Goal: Information Seeking & Learning: Learn about a topic

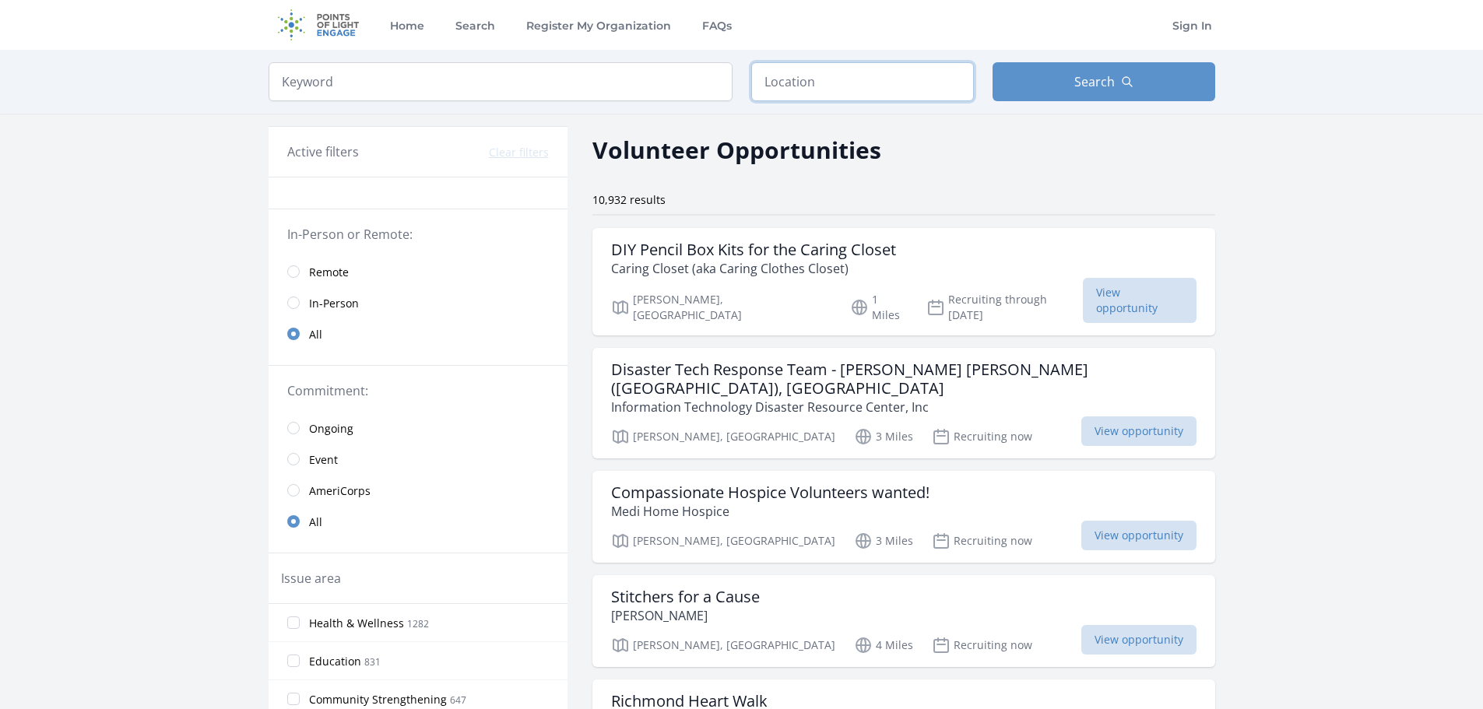
click at [832, 81] on input "text" at bounding box center [862, 81] width 223 height 39
type input "Newport News, VA 23608, USA"
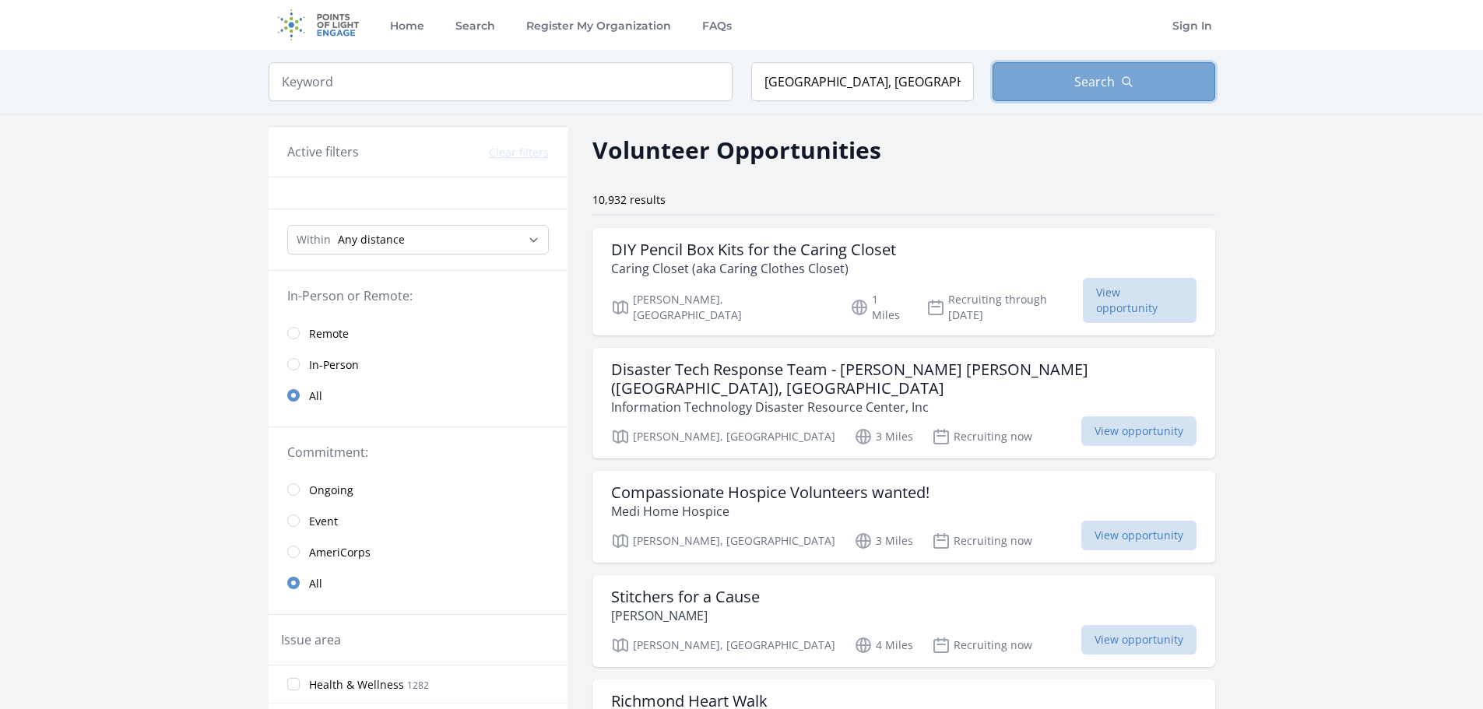
click at [1030, 84] on button "Search" at bounding box center [1103, 81] width 223 height 39
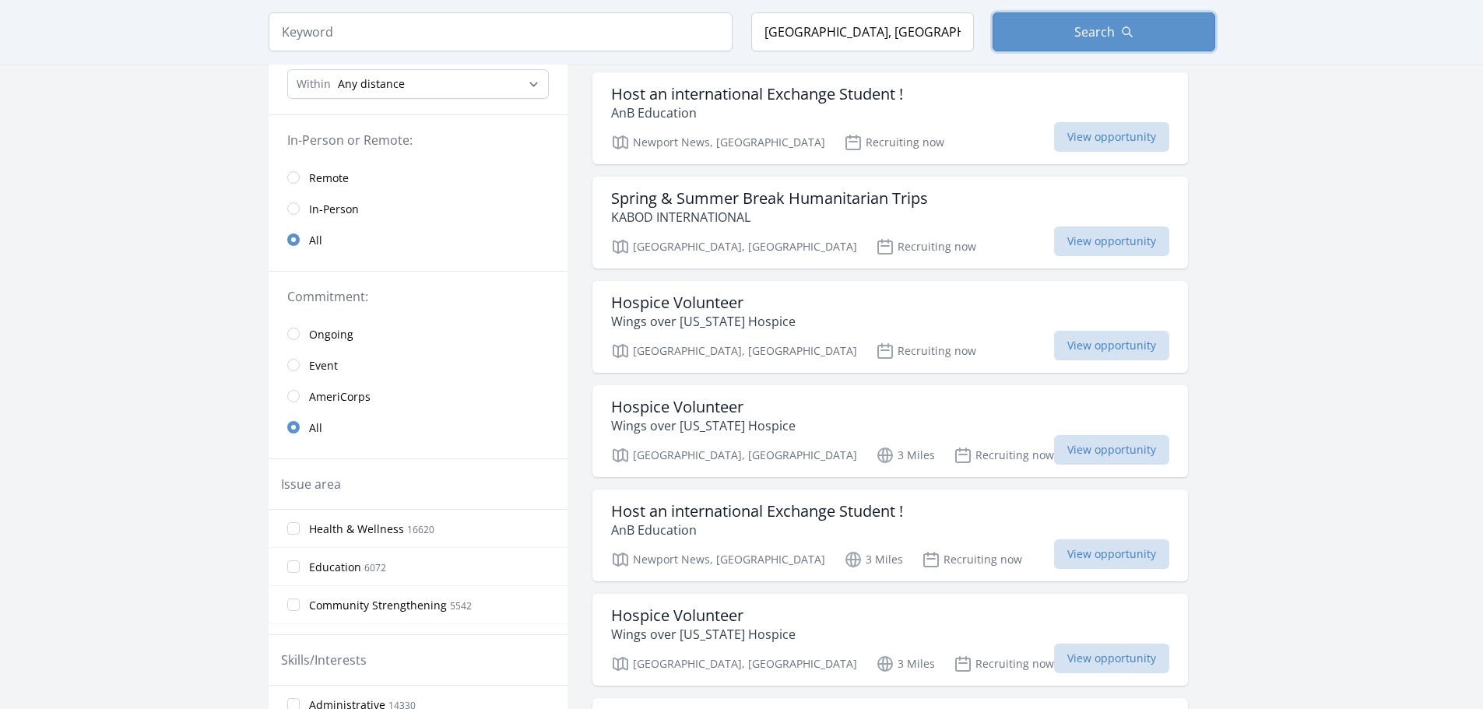
scroll to position [234, 0]
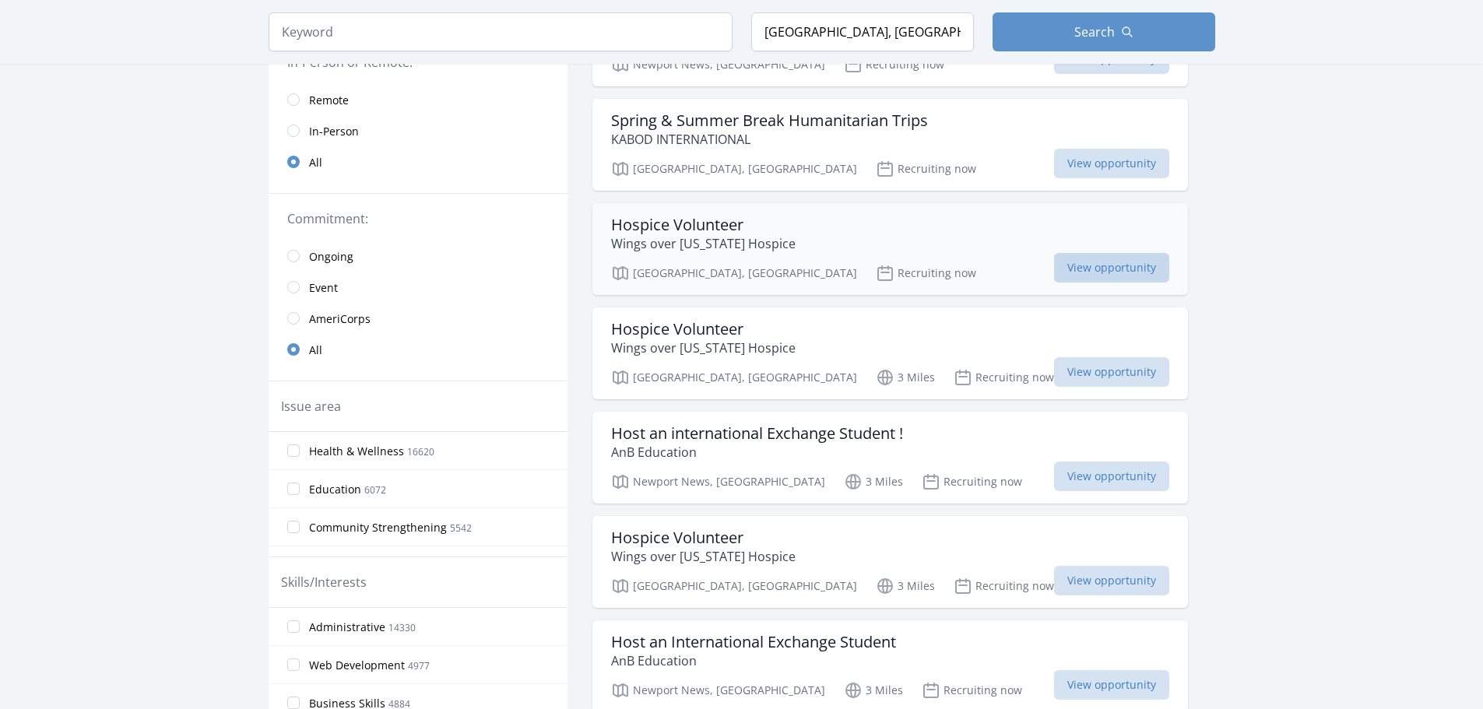
click at [1054, 276] on span "View opportunity" at bounding box center [1111, 268] width 115 height 30
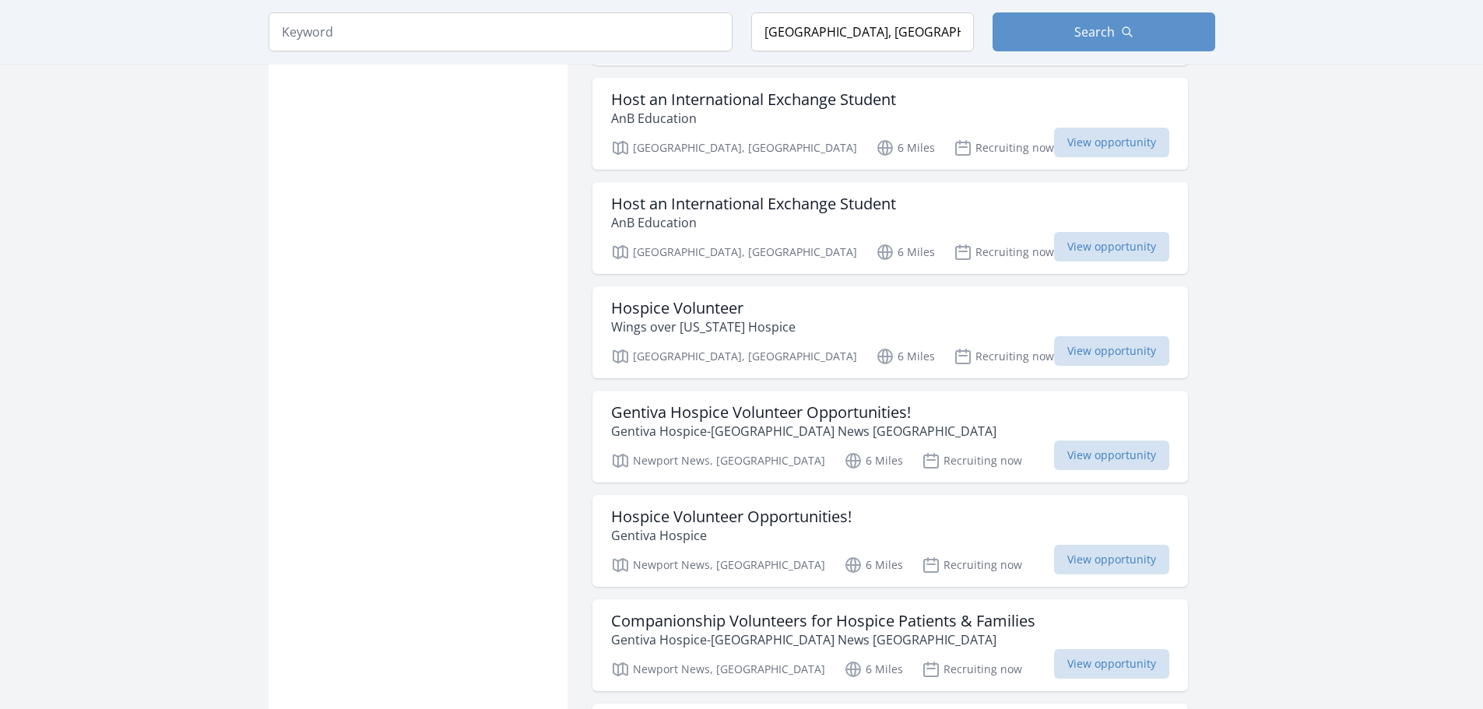
scroll to position [1930, 0]
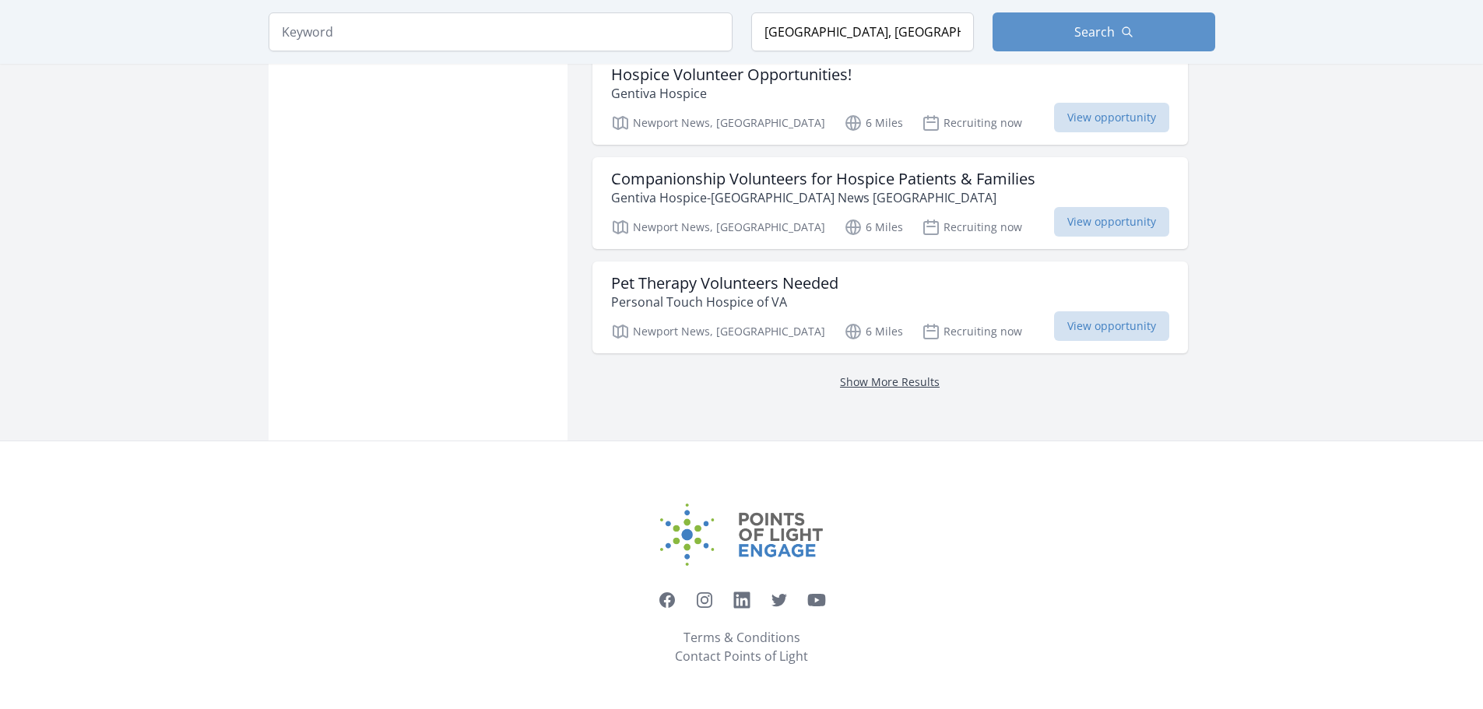
click at [840, 387] on link "Show More Results" at bounding box center [890, 381] width 100 height 15
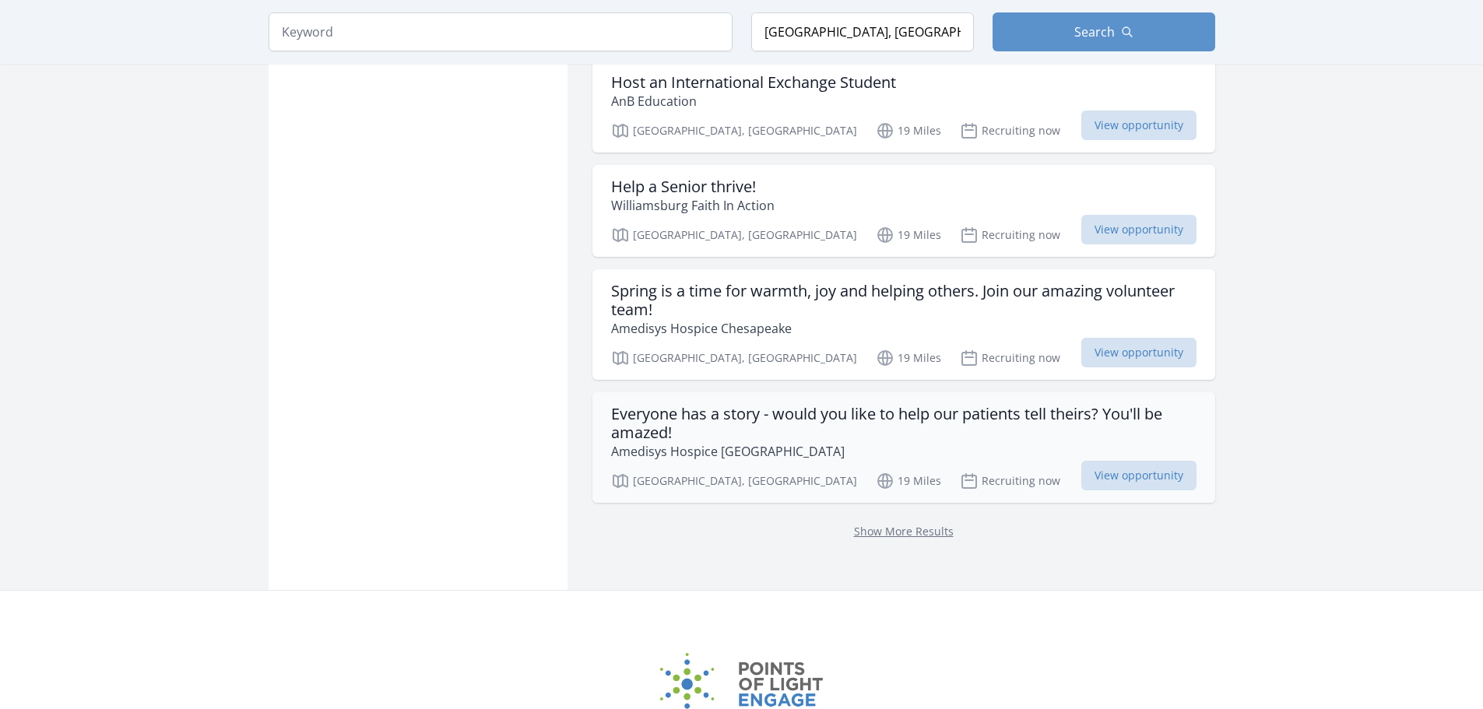
scroll to position [8335, 0]
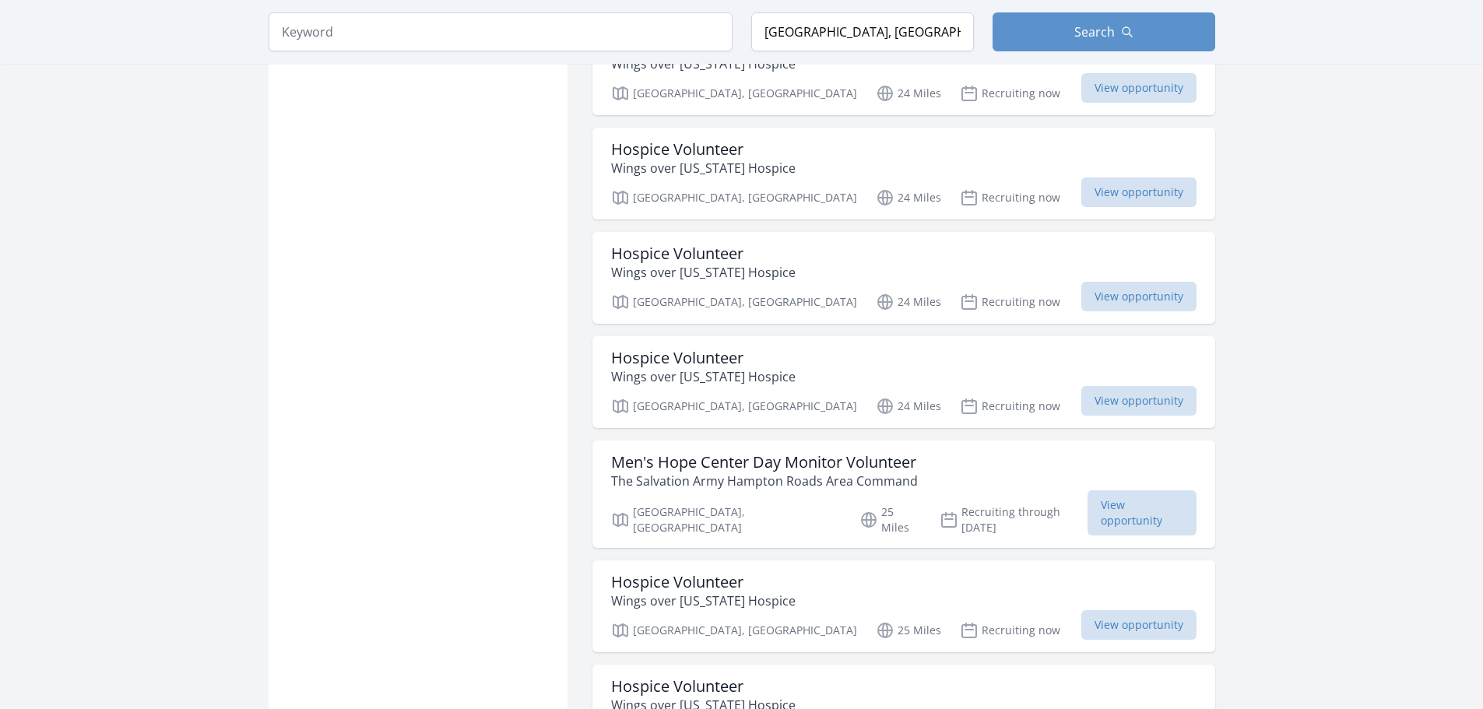
scroll to position [14612, 0]
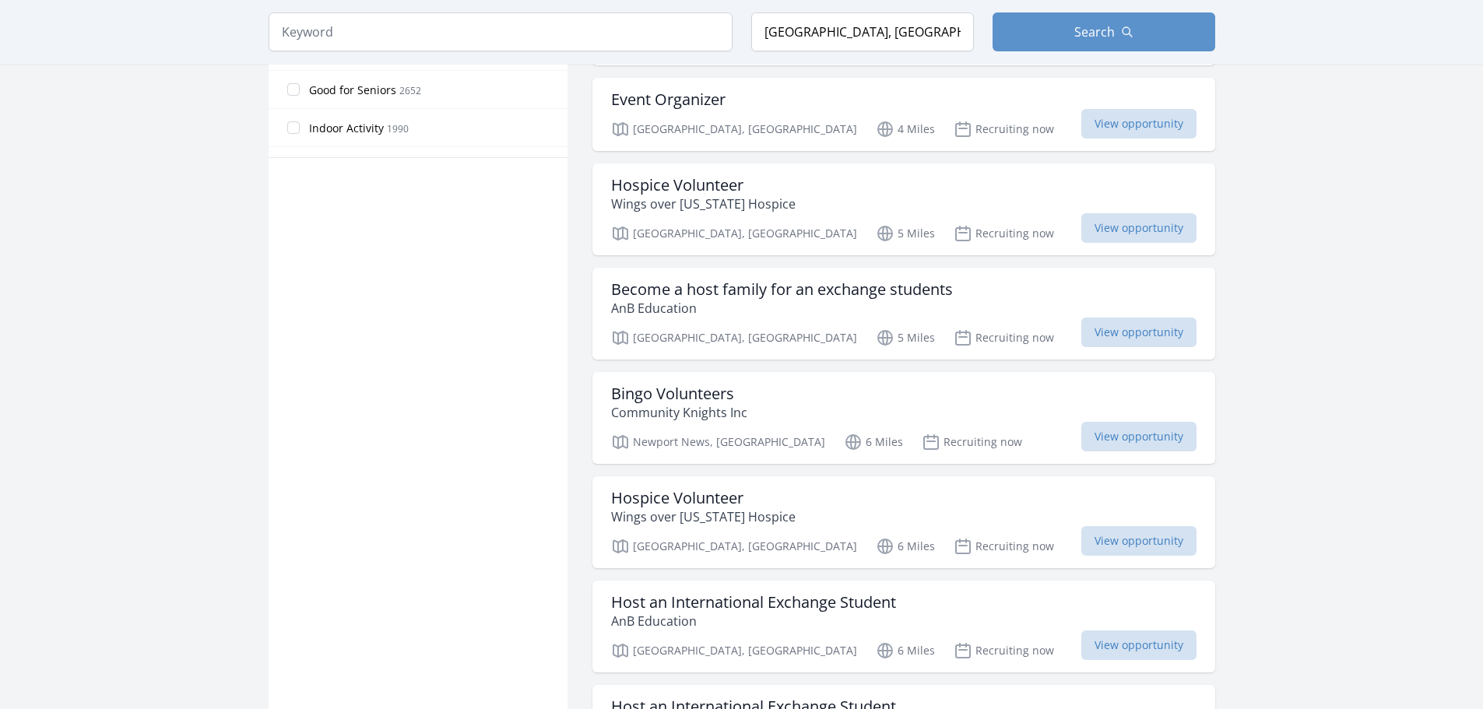
scroll to position [1012, 0]
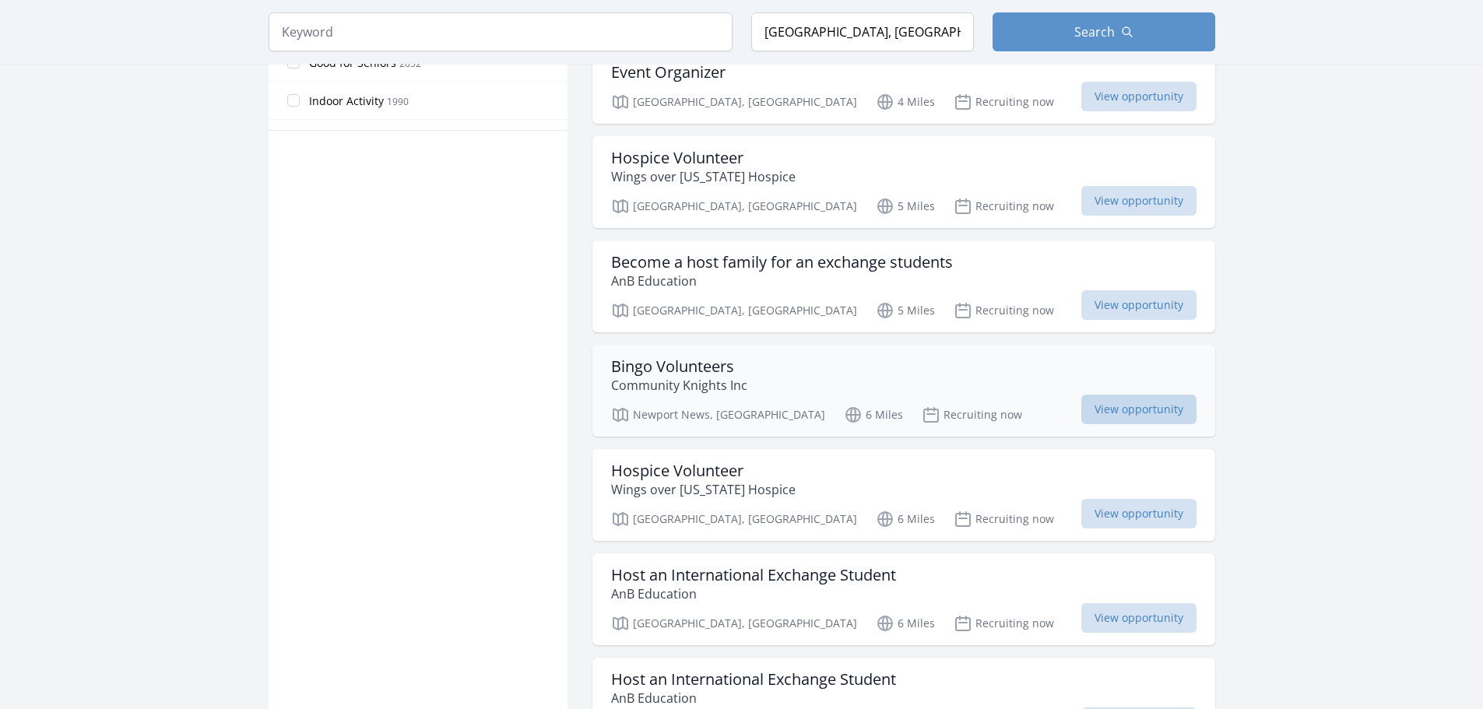
click at [1119, 412] on span "View opportunity" at bounding box center [1138, 410] width 115 height 30
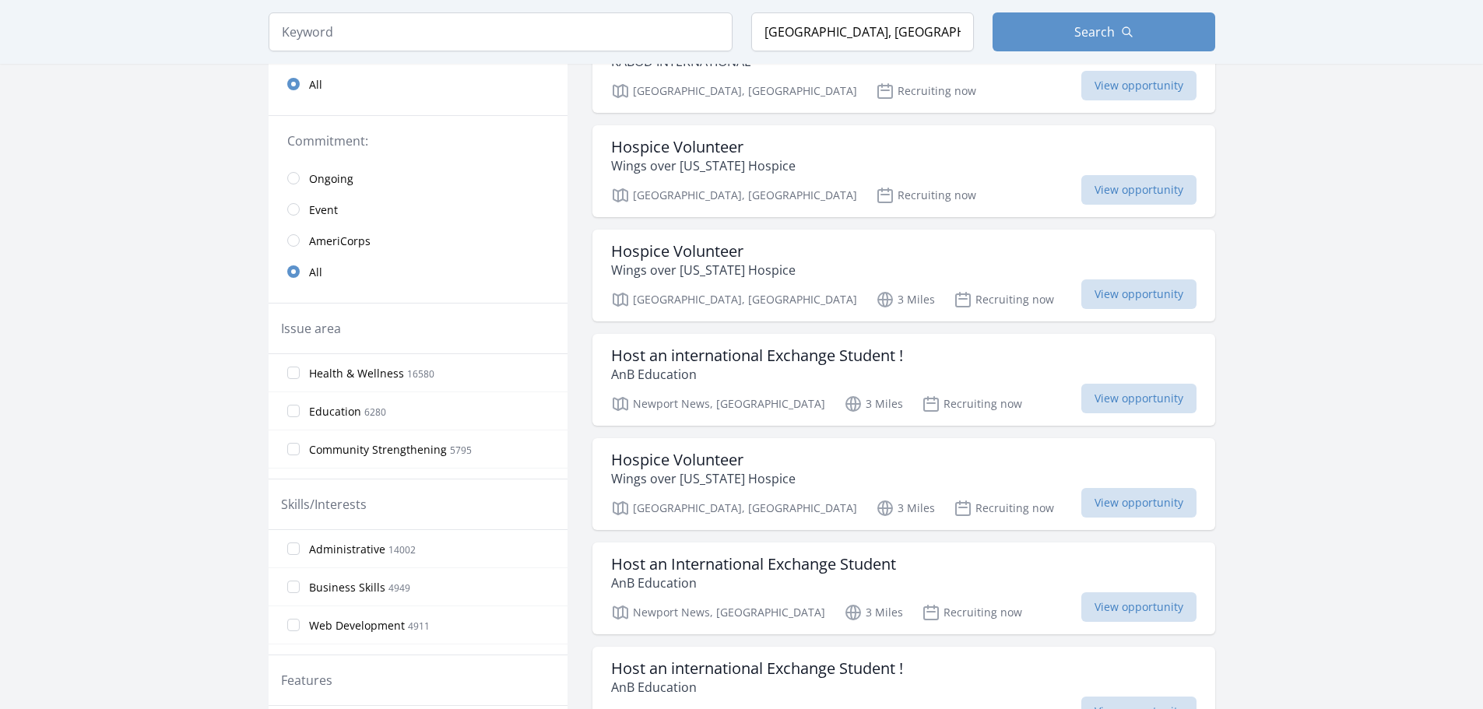
scroll to position [0, 0]
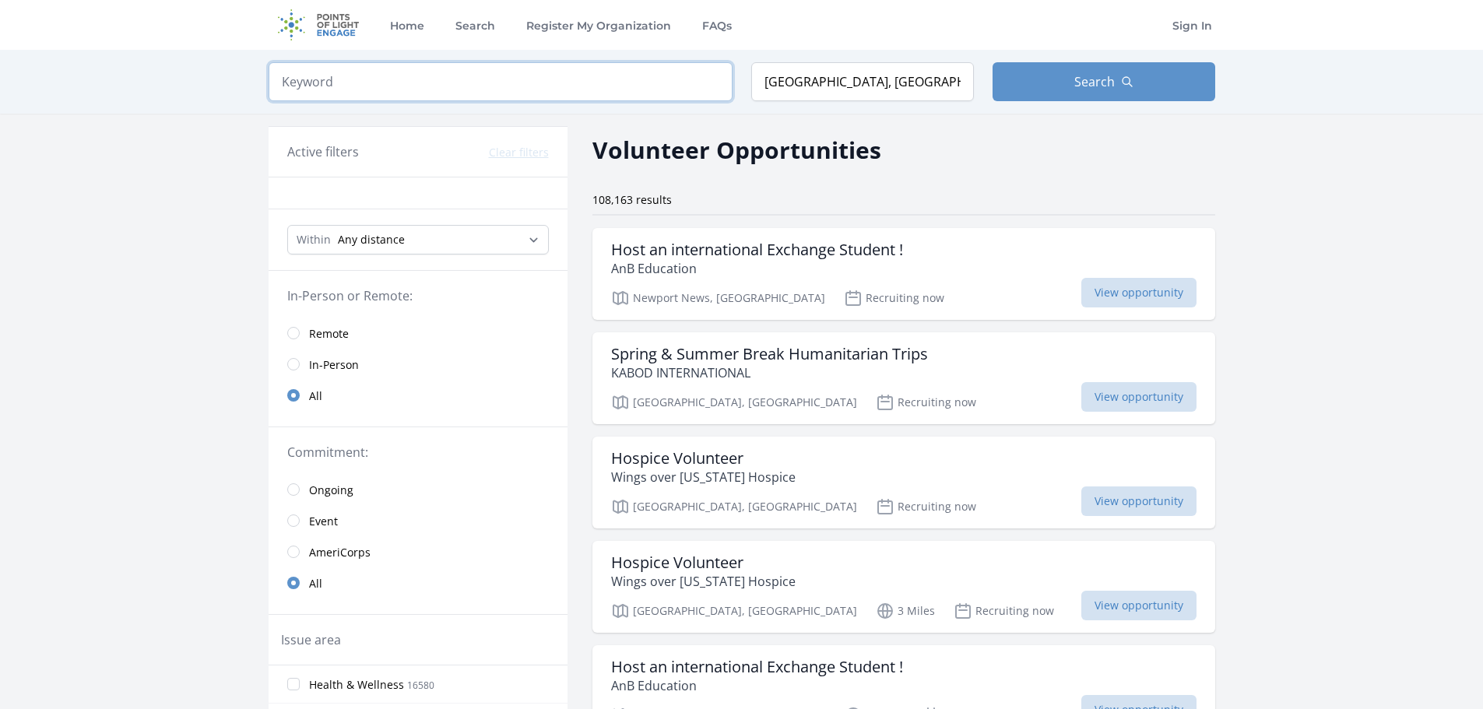
click at [606, 90] on input "search" at bounding box center [501, 81] width 464 height 39
type input "puppy"
click button "submit" at bounding box center [0, 0] width 0 height 0
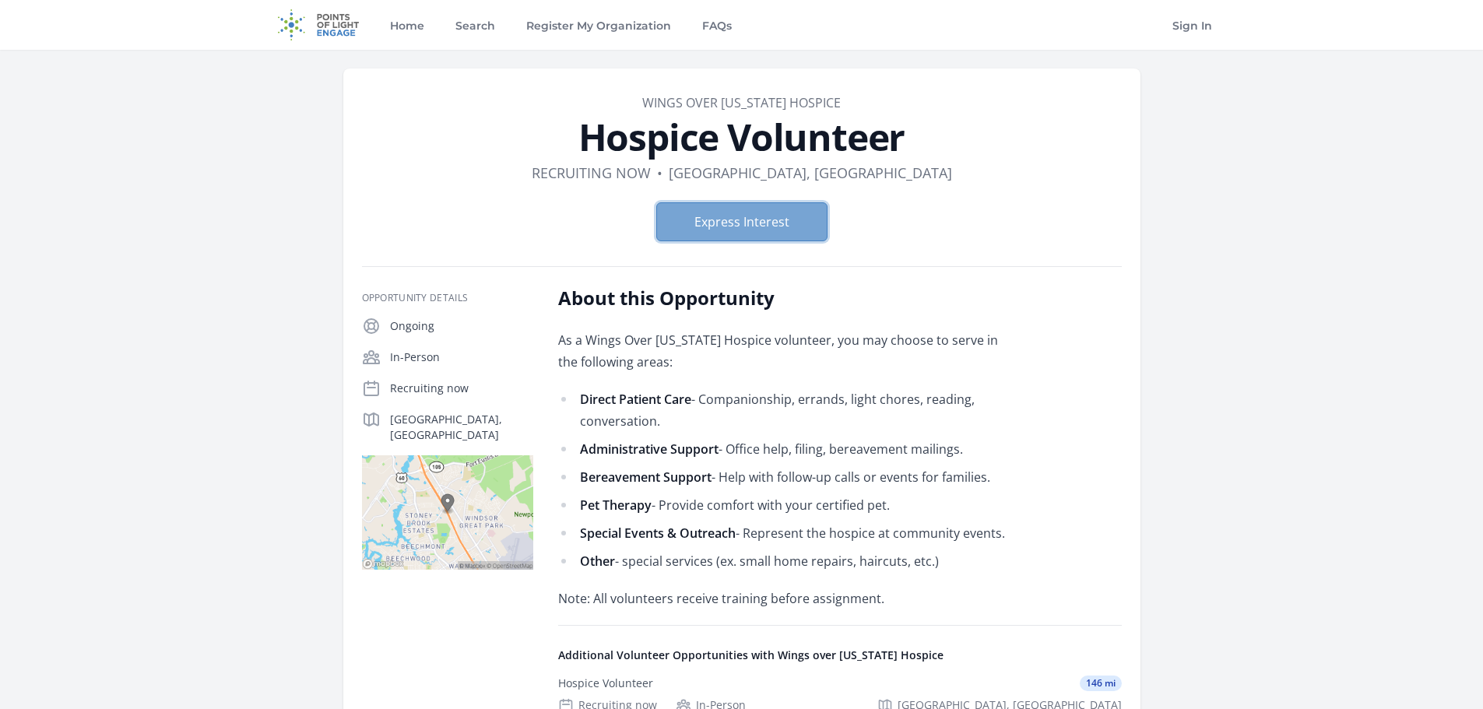
click at [748, 216] on button "Express Interest" at bounding box center [741, 221] width 171 height 39
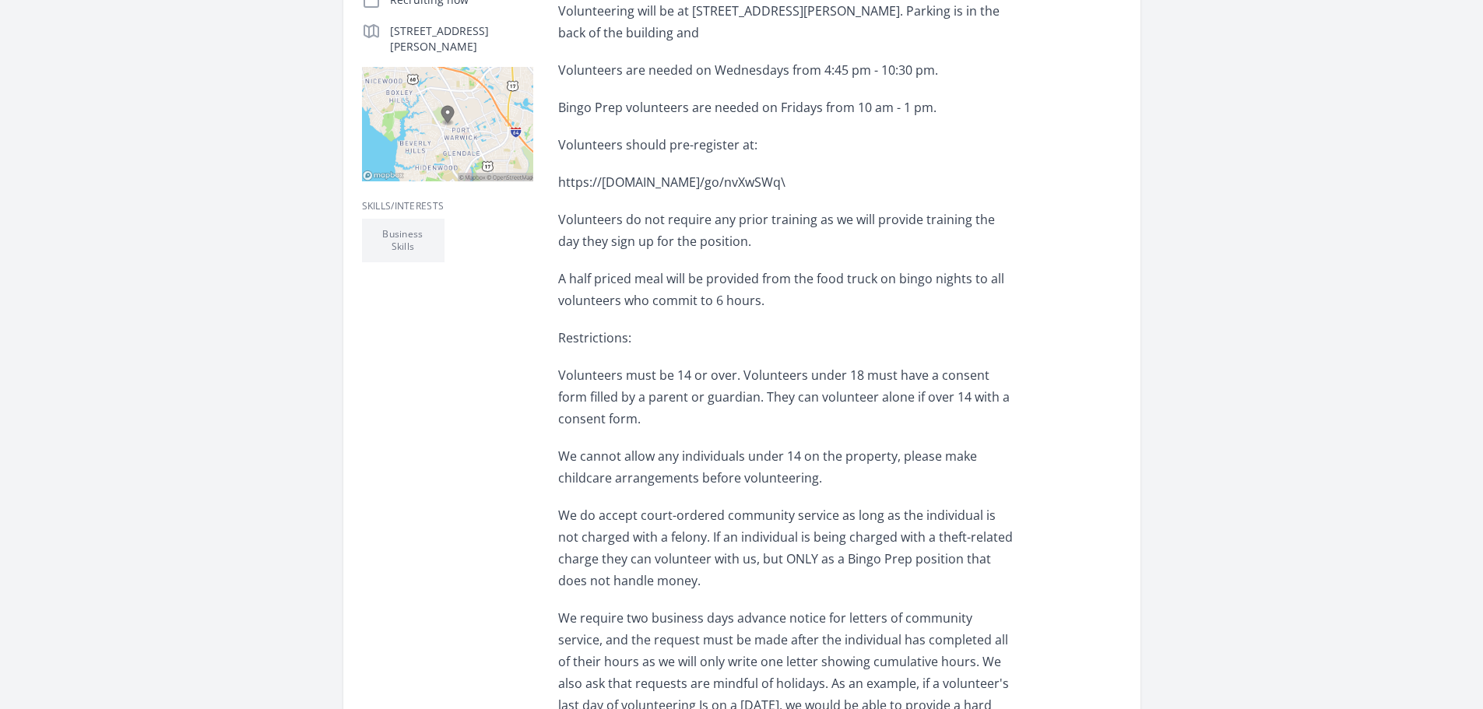
scroll to position [389, 0]
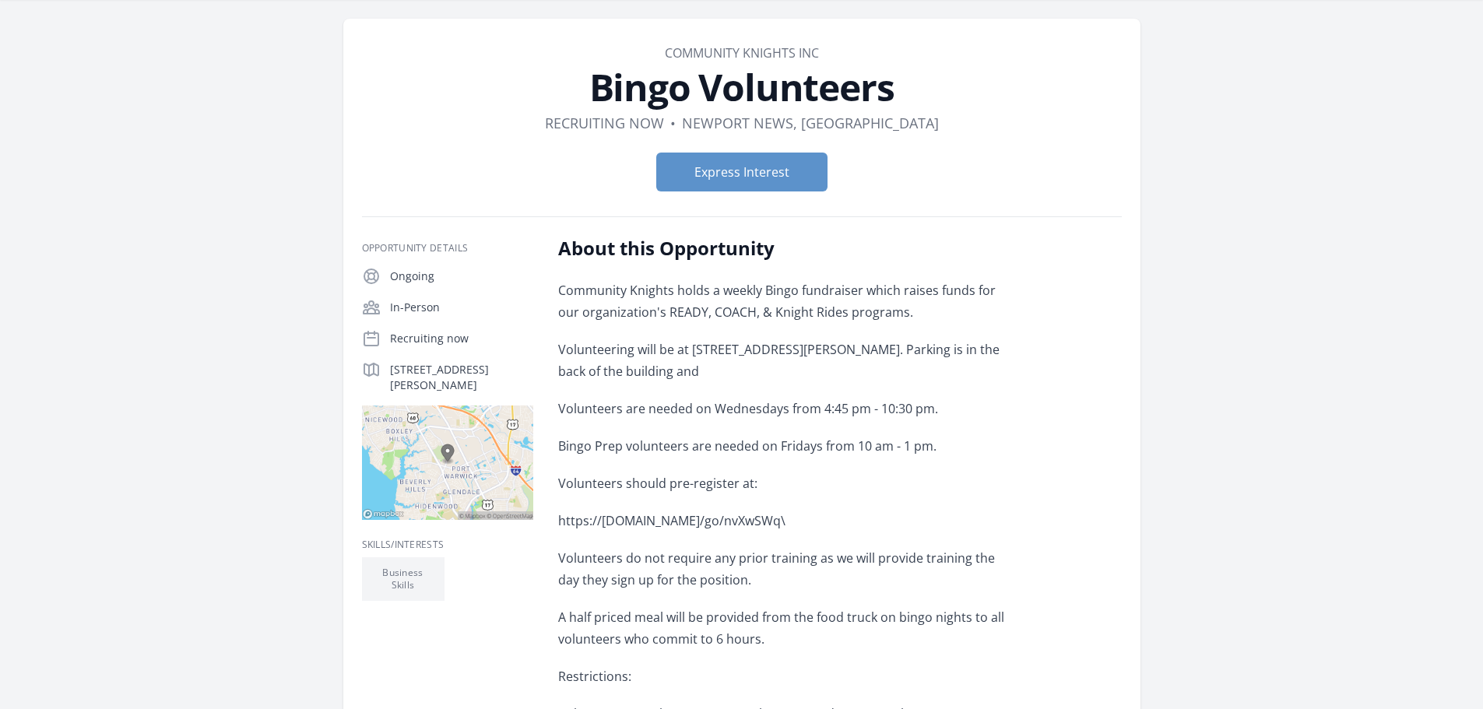
scroll to position [78, 0]
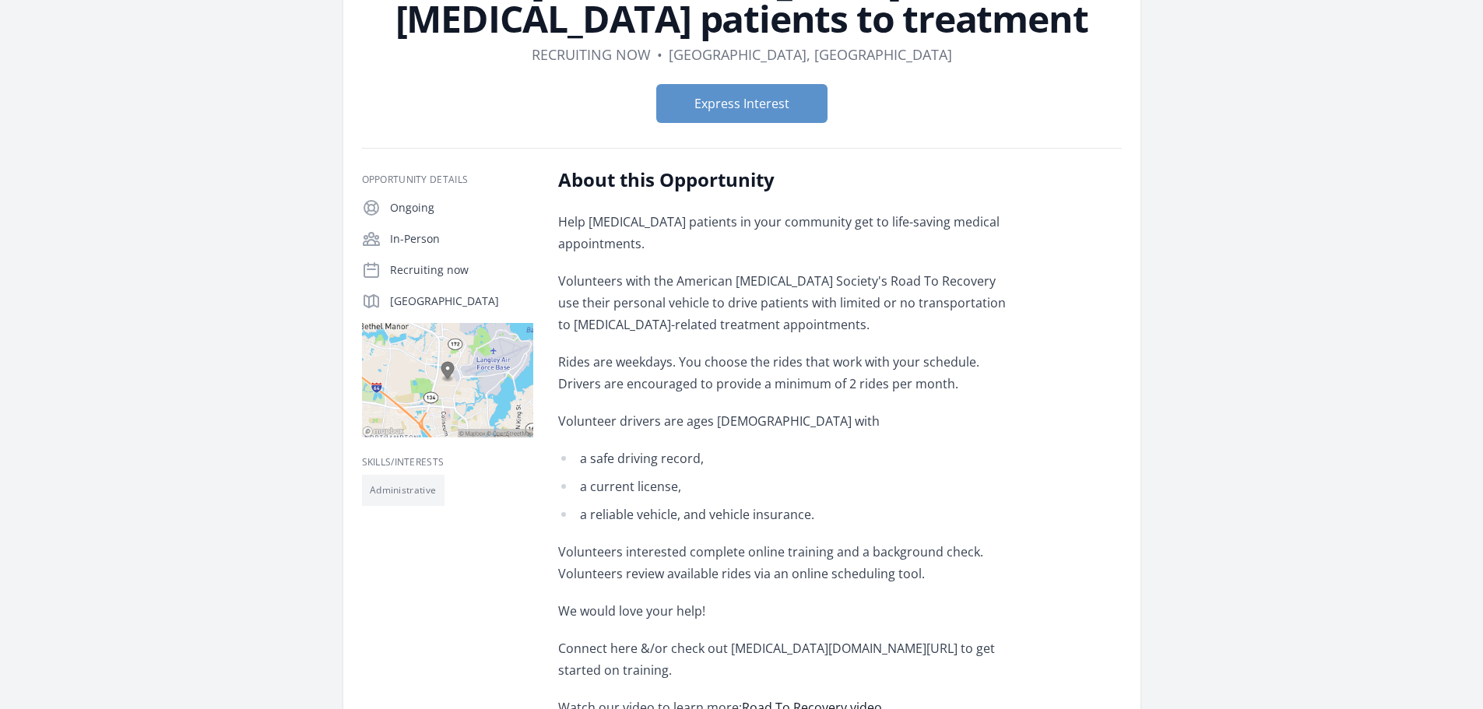
scroll to position [78, 0]
